Goal: Information Seeking & Learning: Learn about a topic

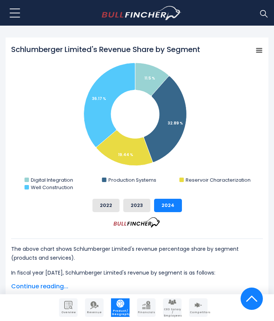
scroll to position [297, 0]
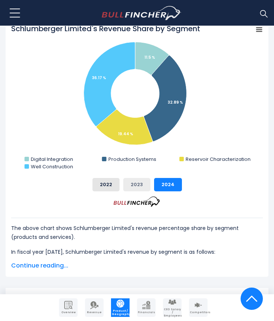
click at [139, 187] on button "2023" at bounding box center [136, 184] width 27 height 13
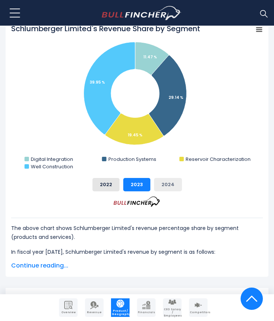
click at [160, 187] on button "2024" at bounding box center [168, 184] width 28 height 13
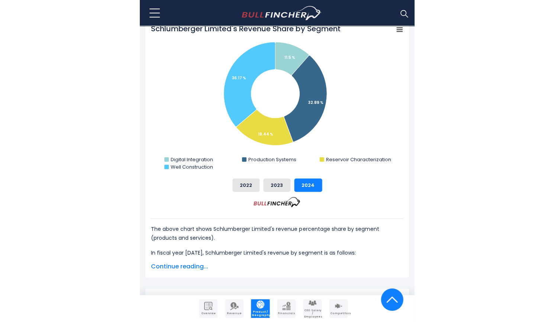
scroll to position [260, 0]
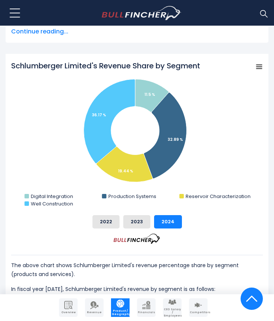
click at [262, 71] on rect "Schlumberger Limited's Revenue Share by Segment" at bounding box center [259, 67] width 10 height 10
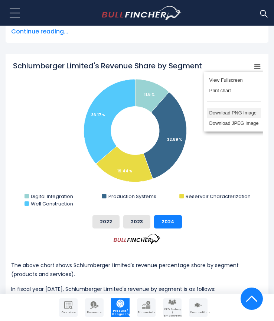
drag, startPoint x: 234, startPoint y: 119, endPoint x: 275, endPoint y: 123, distance: 41.5
click at [234, 118] on li "Download PNG Image" at bounding box center [234, 113] width 54 height 10
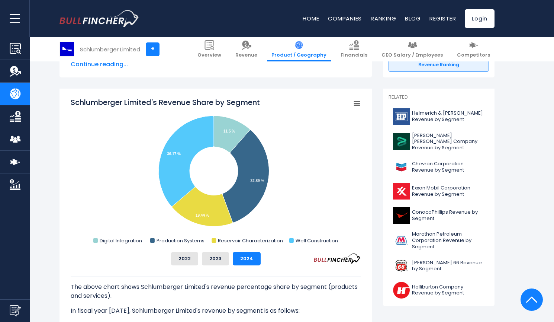
scroll to position [186, 0]
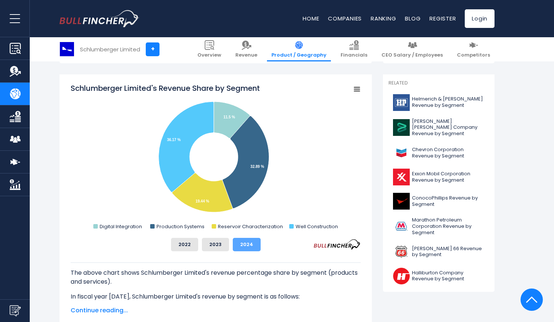
click at [239, 245] on button "2024" at bounding box center [247, 244] width 28 height 13
click at [101, 306] on span "Continue reading..." at bounding box center [216, 310] width 290 height 9
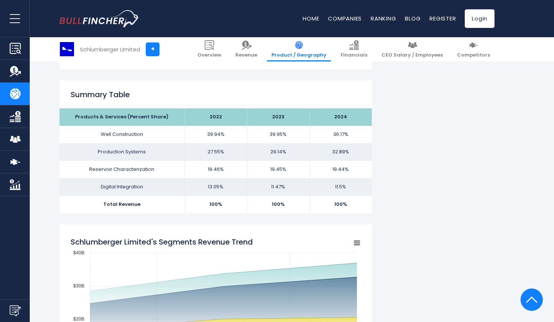
scroll to position [521, 0]
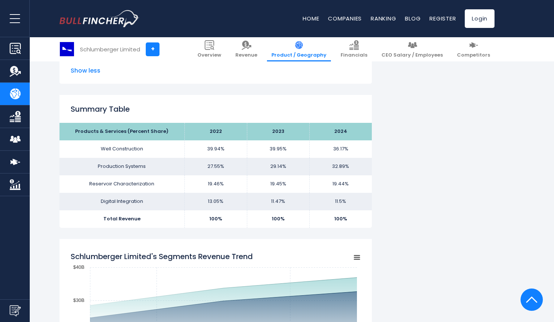
click at [274, 167] on td "32.89%" at bounding box center [340, 166] width 62 height 17
click at [274, 178] on td "19.44%" at bounding box center [340, 183] width 62 height 17
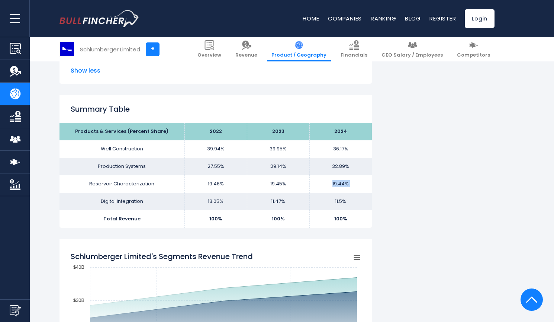
click at [274, 178] on td "19.44%" at bounding box center [340, 183] width 62 height 17
click at [139, 141] on td "Well Construction" at bounding box center [121, 148] width 125 height 17
click at [274, 126] on th "2024" at bounding box center [340, 131] width 62 height 17
click at [274, 130] on th "2024" at bounding box center [340, 131] width 62 height 17
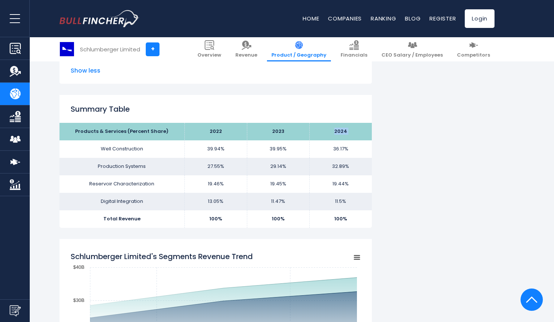
click at [274, 130] on th "2024" at bounding box center [340, 131] width 62 height 17
click at [274, 131] on th "2024" at bounding box center [340, 131] width 62 height 17
click at [274, 145] on td "36.17%" at bounding box center [340, 148] width 62 height 17
click at [274, 122] on div "Summary Table Products & Services (Percent Share) 2022 2023 2024 Well Construct…" at bounding box center [215, 161] width 312 height 132
click at [274, 140] on th "2024" at bounding box center [340, 131] width 62 height 17
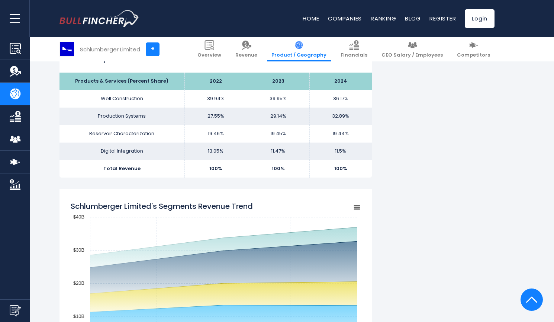
scroll to position [534, 0]
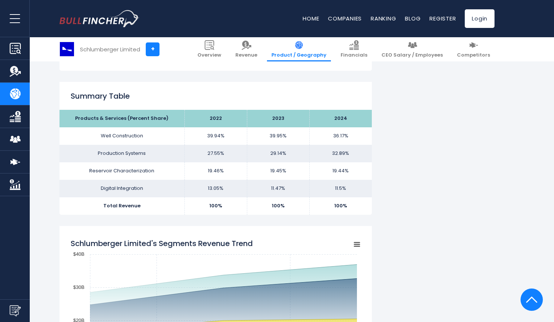
click at [274, 80] on div "Schlumberger Limited's Revenue by Segment In fiscal year [DATE], Schlumberger L…" at bounding box center [215, 285] width 312 height 1305
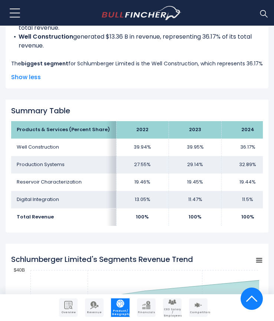
scroll to position [584, 0]
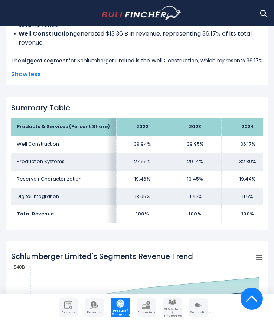
click at [45, 164] on td "Production Systems" at bounding box center [63, 161] width 105 height 17
drag, startPoint x: 16, startPoint y: 144, endPoint x: 59, endPoint y: 145, distance: 43.1
click at [59, 145] on td "Well Construction" at bounding box center [63, 144] width 105 height 17
copy td "Well Construction"
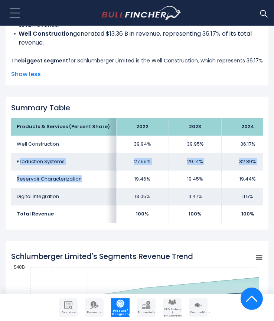
drag, startPoint x: 19, startPoint y: 160, endPoint x: 83, endPoint y: 175, distance: 66.1
click at [83, 175] on tbody "Products & Services (Percent Share) 2022 2023 2024 Well Construction 39.94% 39.…" at bounding box center [142, 170] width 263 height 104
click at [36, 177] on td "Reservoir Characterization" at bounding box center [63, 179] width 105 height 17
drag, startPoint x: 17, startPoint y: 161, endPoint x: 79, endPoint y: 159, distance: 62.1
click at [79, 159] on td "Production Systems" at bounding box center [63, 161] width 105 height 17
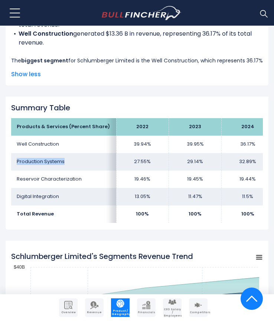
copy td "Production Systems"
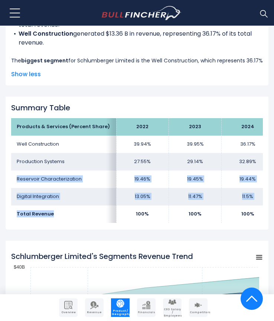
drag, startPoint x: 17, startPoint y: 177, endPoint x: 59, endPoint y: 226, distance: 64.6
click at [59, 223] on div "Products & Services (Percent Share) 2022 2023 2024 Well Construction 39.94% 39.…" at bounding box center [137, 170] width 252 height 104
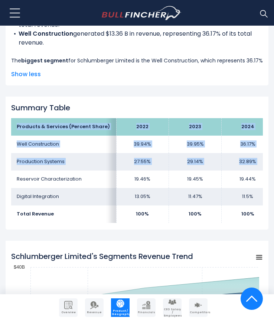
copy div "Products & Services (Percent Share) 2022 2023 2024 Well Construction 39.94% 39.…"
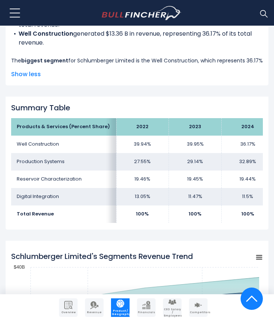
click at [93, 179] on td "Reservoir Characterization" at bounding box center [63, 179] width 105 height 17
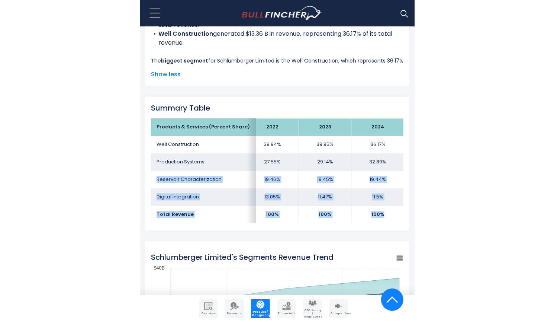
scroll to position [0, 11]
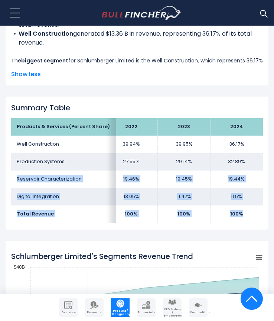
drag, startPoint x: 18, startPoint y: 180, endPoint x: 261, endPoint y: 209, distance: 244.9
click at [261, 209] on tbody "Products & Services (Percent Share) 2022 2023 2024 Well Construction 39.94% 39.…" at bounding box center [131, 170] width 263 height 104
copy tbody "Reservoir Characterization 19.46% 19.45% 19.44% Digital Integration 13.05% 11.4…"
click at [117, 174] on td "19.46%" at bounding box center [131, 179] width 53 height 17
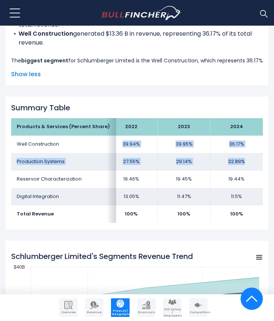
drag, startPoint x: 122, startPoint y: 143, endPoint x: 249, endPoint y: 158, distance: 128.1
click at [249, 158] on tbody "Products & Services (Percent Share) 2022 2023 2024 Well Construction 39.94% 39.…" at bounding box center [131, 170] width 263 height 104
click at [186, 149] on td "39.95%" at bounding box center [184, 144] width 53 height 17
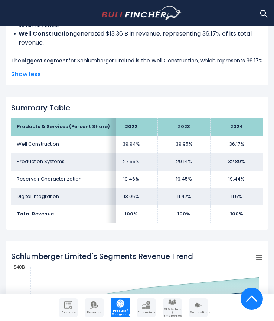
click at [30, 144] on td "Well Construction" at bounding box center [63, 144] width 105 height 17
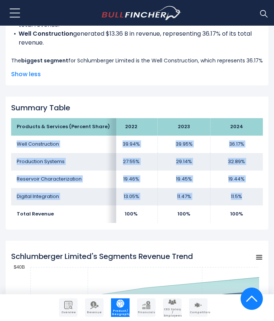
drag, startPoint x: 17, startPoint y: 144, endPoint x: 254, endPoint y: 200, distance: 243.6
click at [254, 200] on tbody "Products & Services (Percent Share) 2022 2023 2024 Well Construction 39.94% 39.…" at bounding box center [131, 170] width 263 height 104
copy tbody "Well Construction 39.94% 39.95% 36.17% Production Systems 27.55% 29.14% 32.89% …"
click at [189, 160] on td "29.14%" at bounding box center [184, 161] width 53 height 17
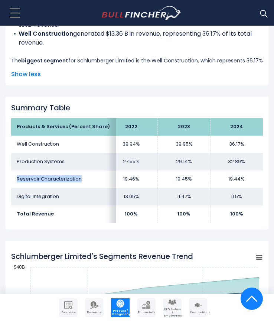
drag, startPoint x: 16, startPoint y: 180, endPoint x: 91, endPoint y: 181, distance: 74.7
click at [91, 181] on td "Reservoir Characterization" at bounding box center [63, 179] width 105 height 17
copy td "Reservoir Characterization"
drag, startPoint x: 16, startPoint y: 197, endPoint x: 81, endPoint y: 196, distance: 65.5
click at [81, 196] on td "Digital Integration" at bounding box center [63, 196] width 105 height 17
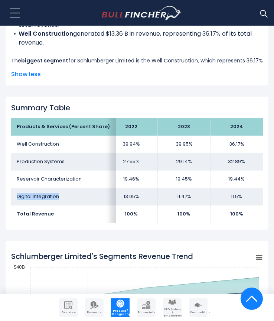
copy td "Digital Integration"
drag, startPoint x: 174, startPoint y: 142, endPoint x: 245, endPoint y: 141, distance: 71.8
click at [245, 141] on tr "Well Construction 39.94% 39.95% 36.17%" at bounding box center [131, 144] width 263 height 17
copy tr "39.95% 36.17%"
click at [173, 152] on td "39.95%" at bounding box center [184, 144] width 53 height 17
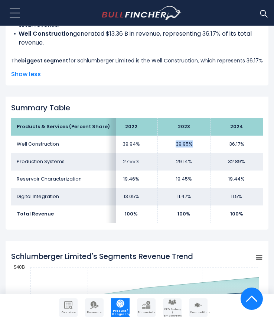
drag, startPoint x: 176, startPoint y: 145, endPoint x: 197, endPoint y: 146, distance: 20.8
click at [197, 146] on td "39.95%" at bounding box center [184, 144] width 53 height 17
copy td "39.95%"
drag, startPoint x: 224, startPoint y: 145, endPoint x: 246, endPoint y: 152, distance: 23.0
click at [249, 146] on td "36.17%" at bounding box center [236, 144] width 53 height 17
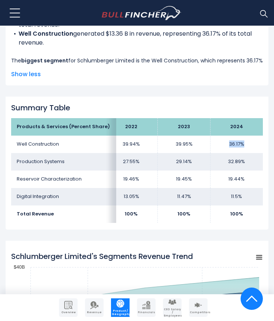
copy td "36.17%"
drag, startPoint x: 126, startPoint y: 161, endPoint x: 134, endPoint y: 161, distance: 7.8
click at [139, 161] on td "27.55%" at bounding box center [131, 161] width 53 height 17
click at [125, 161] on td "27.55%" at bounding box center [131, 161] width 53 height 17
drag, startPoint x: 124, startPoint y: 160, endPoint x: 146, endPoint y: 162, distance: 22.0
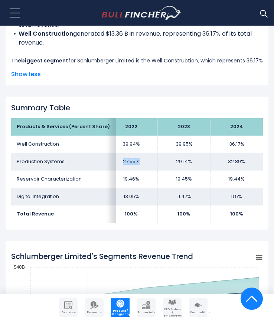
click at [146, 162] on td "27.55%" at bounding box center [131, 161] width 53 height 17
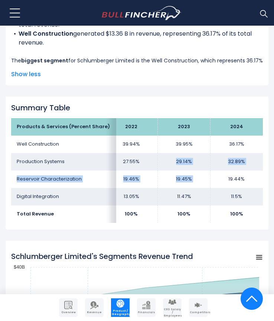
drag, startPoint x: 171, startPoint y: 161, endPoint x: 216, endPoint y: 177, distance: 47.5
click at [216, 177] on tbody "Products & Services (Percent Share) 2022 2023 2024 Well Construction 39.94% 39.…" at bounding box center [131, 170] width 263 height 104
click at [174, 173] on td "19.45%" at bounding box center [184, 179] width 53 height 17
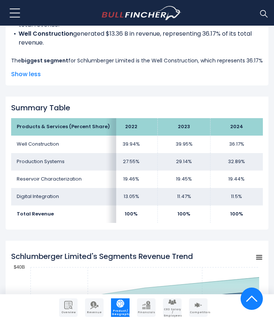
click at [178, 163] on td "29.14%" at bounding box center [184, 161] width 53 height 17
drag, startPoint x: 175, startPoint y: 163, endPoint x: 199, endPoint y: 162, distance: 23.8
click at [199, 162] on td "29.14%" at bounding box center [184, 161] width 53 height 17
drag, startPoint x: 225, startPoint y: 163, endPoint x: 249, endPoint y: 171, distance: 25.3
click at [248, 167] on td "32.89%" at bounding box center [236, 161] width 53 height 17
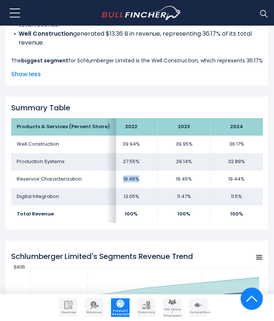
drag, startPoint x: 121, startPoint y: 179, endPoint x: 148, endPoint y: 186, distance: 28.0
click at [149, 179] on td "19.46%" at bounding box center [131, 179] width 53 height 17
drag, startPoint x: 175, startPoint y: 180, endPoint x: 197, endPoint y: 182, distance: 22.4
click at [197, 181] on td "19.45%" at bounding box center [184, 179] width 53 height 17
drag, startPoint x: 229, startPoint y: 178, endPoint x: 255, endPoint y: 177, distance: 26.1
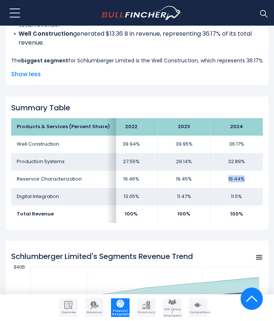
click at [255, 177] on td "19.44%" at bounding box center [236, 179] width 53 height 17
drag, startPoint x: 123, startPoint y: 196, endPoint x: 151, endPoint y: 201, distance: 29.0
click at [150, 192] on td "13.05%" at bounding box center [131, 196] width 53 height 17
drag, startPoint x: 174, startPoint y: 198, endPoint x: 226, endPoint y: 197, distance: 51.7
click at [196, 200] on td "11.47%" at bounding box center [184, 196] width 53 height 17
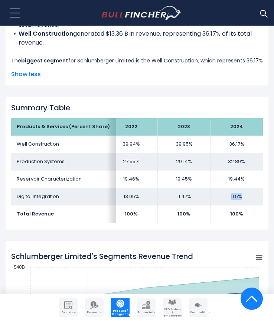
drag, startPoint x: 228, startPoint y: 195, endPoint x: 271, endPoint y: 190, distance: 43.4
click at [245, 206] on tbody "Products & Services (Percent Share) 2022 2023 2024 Well Construction 39.94% 39.…" at bounding box center [131, 170] width 263 height 104
click at [239, 204] on td "11.5%" at bounding box center [236, 196] width 53 height 17
click at [231, 199] on td "11.5%" at bounding box center [236, 196] width 53 height 17
drag, startPoint x: 231, startPoint y: 196, endPoint x: 247, endPoint y: 196, distance: 16.4
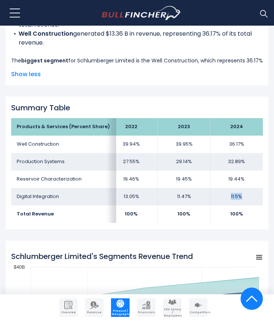
click at [247, 196] on td "11.5%" at bounding box center [236, 196] width 53 height 17
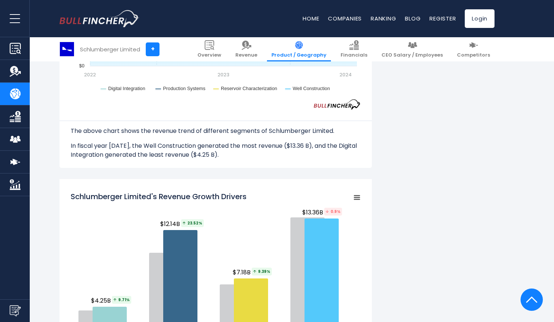
scroll to position [895, 0]
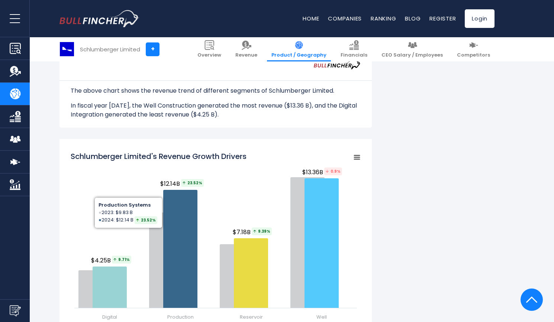
click at [122, 108] on p "In fiscal year [DATE], the Well Construction generated the most revenue ($13.36…" at bounding box center [216, 110] width 290 height 18
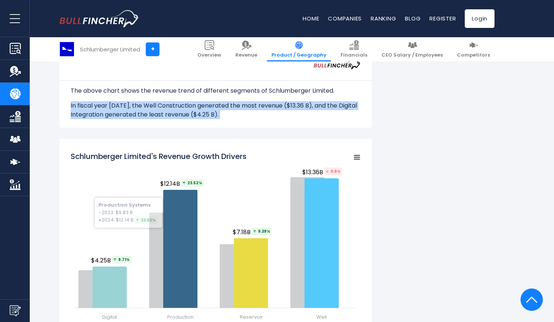
click at [122, 108] on p "In fiscal year [DATE], the Well Construction generated the most revenue ($13.36…" at bounding box center [216, 110] width 290 height 18
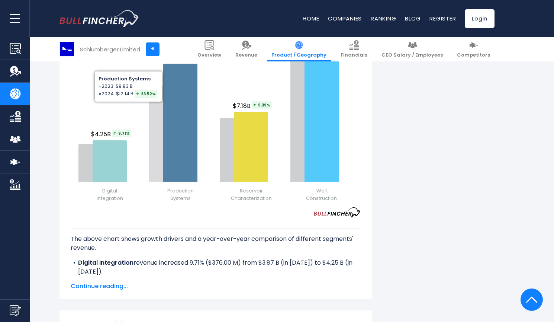
scroll to position [1080, 0]
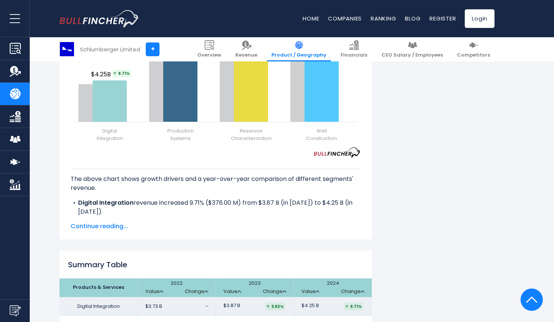
click at [168, 181] on p "The above chart shows growth drivers and a year-over-year comparison of differe…" at bounding box center [216, 183] width 290 height 18
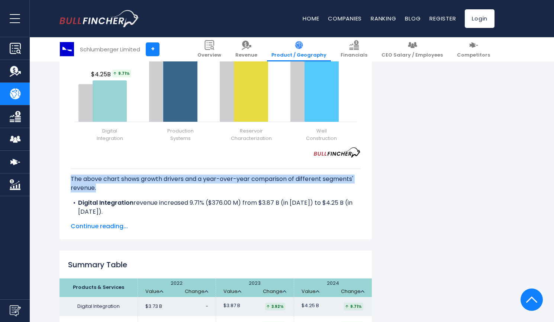
click at [168, 181] on p "The above chart shows growth drivers and a year-over-year comparison of differe…" at bounding box center [216, 183] width 290 height 18
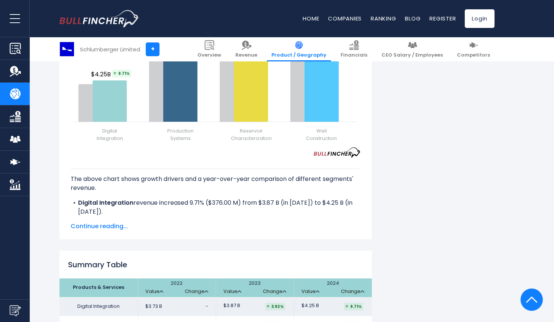
click at [169, 204] on li "Digital Integration revenue increased 9.71% ($376.00 M) from $3.87 B (in [DATE]…" at bounding box center [216, 207] width 290 height 18
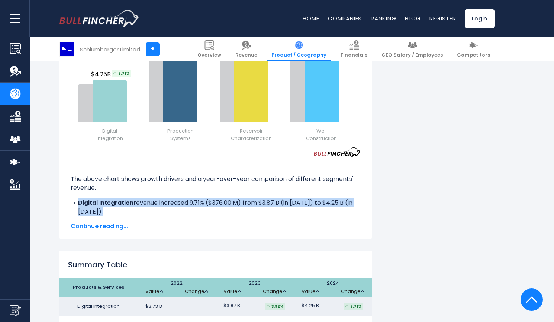
click at [169, 204] on li "Digital Integration revenue increased 9.71% ($376.00 M) from $3.87 B (in [DATE]…" at bounding box center [216, 207] width 290 height 18
click at [244, 213] on li "Digital Integration revenue increased 9.71% ($376.00 M) from $3.87 B (in [DATE]…" at bounding box center [216, 207] width 290 height 18
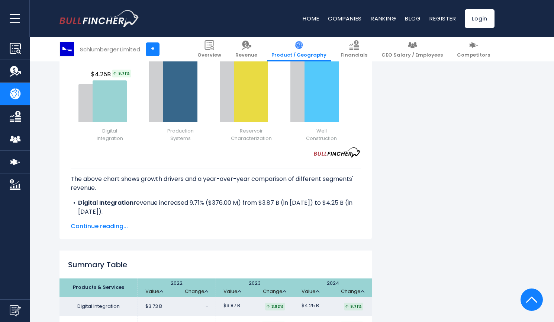
click at [248, 204] on li "Digital Integration revenue increased 9.71% ($376.00 M) from $3.87 B (in [DATE]…" at bounding box center [216, 207] width 290 height 18
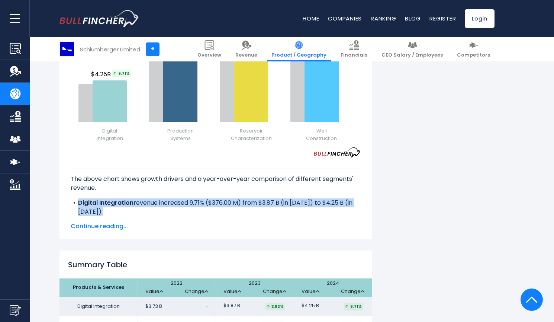
click at [248, 204] on li "Digital Integration revenue increased 9.71% ($376.00 M) from $3.87 B (in [DATE]…" at bounding box center [216, 207] width 290 height 18
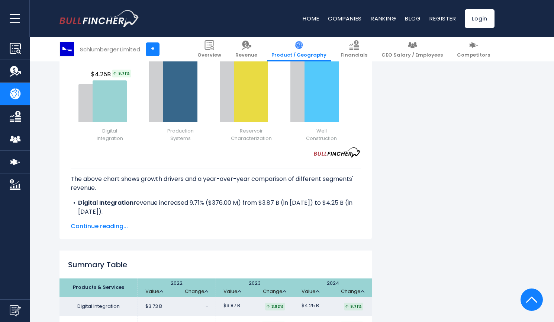
click at [261, 178] on p "The above chart shows growth drivers and a year-over-year comparison of differe…" at bounding box center [216, 183] width 290 height 18
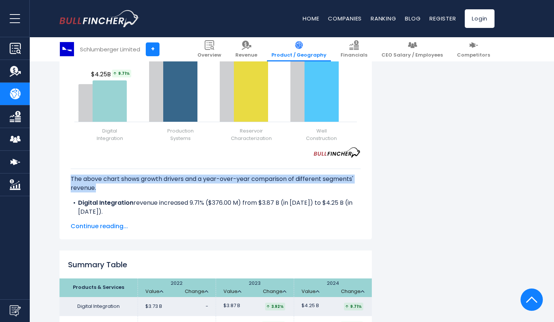
click at [261, 178] on p "The above chart shows growth drivers and a year-over-year comparison of differe…" at bounding box center [216, 183] width 290 height 18
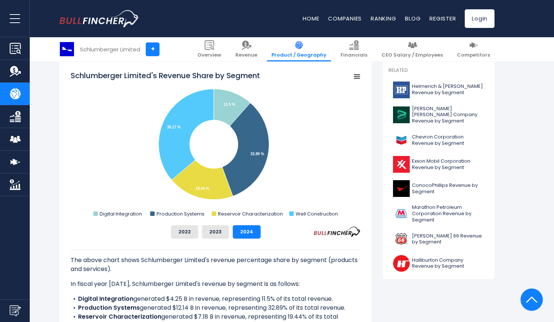
scroll to position [300, 0]
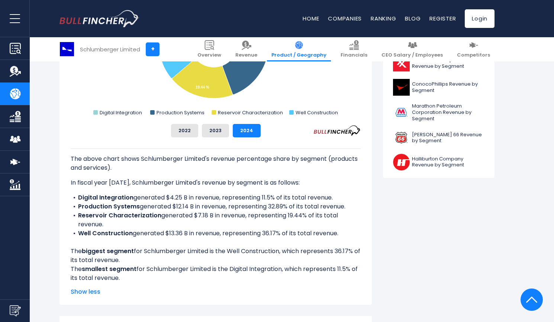
drag, startPoint x: 70, startPoint y: 183, endPoint x: 157, endPoint y: 275, distance: 126.0
click at [157, 275] on div "Schlumberger Limited's Revenue Share by Segment Created with Highcharts 12.1.2 …" at bounding box center [215, 133] width 312 height 344
